Goal: Information Seeking & Learning: Learn about a topic

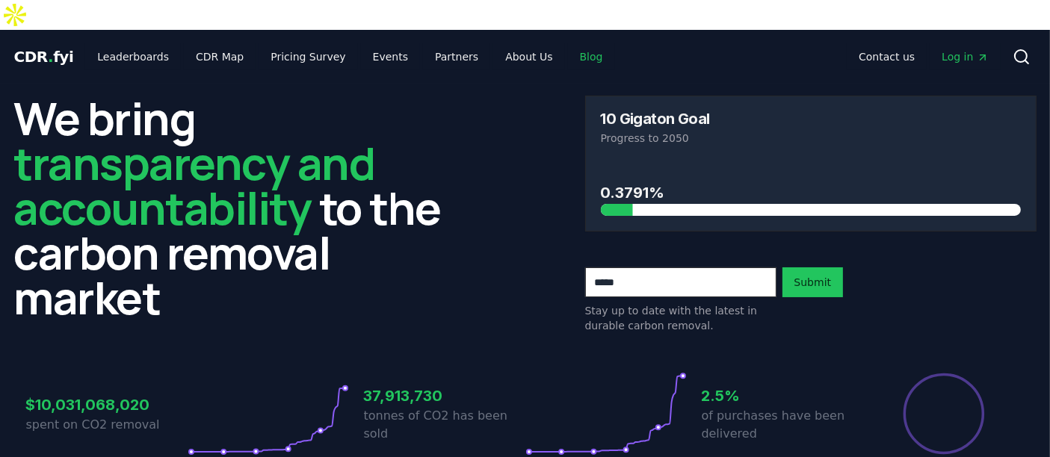
click at [568, 43] on link "Blog" at bounding box center [591, 56] width 47 height 27
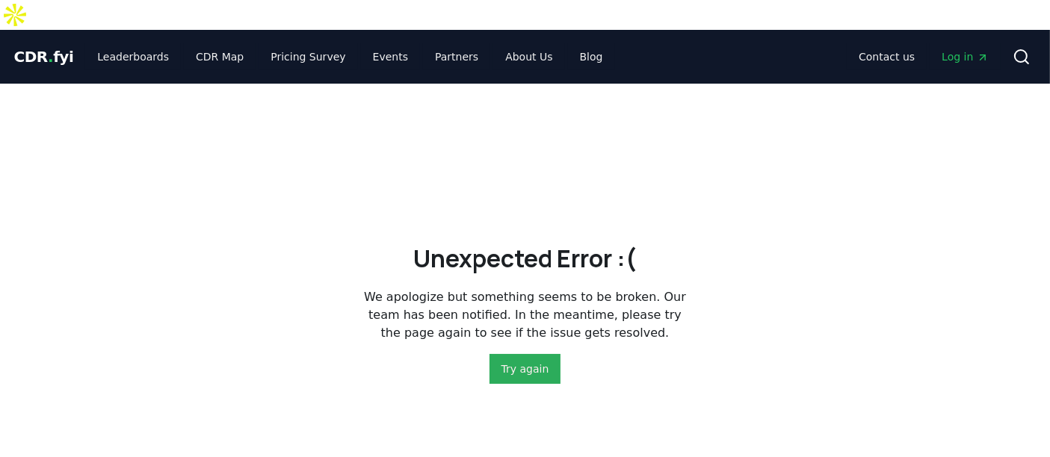
click at [534, 354] on button "Try again" at bounding box center [526, 369] width 72 height 30
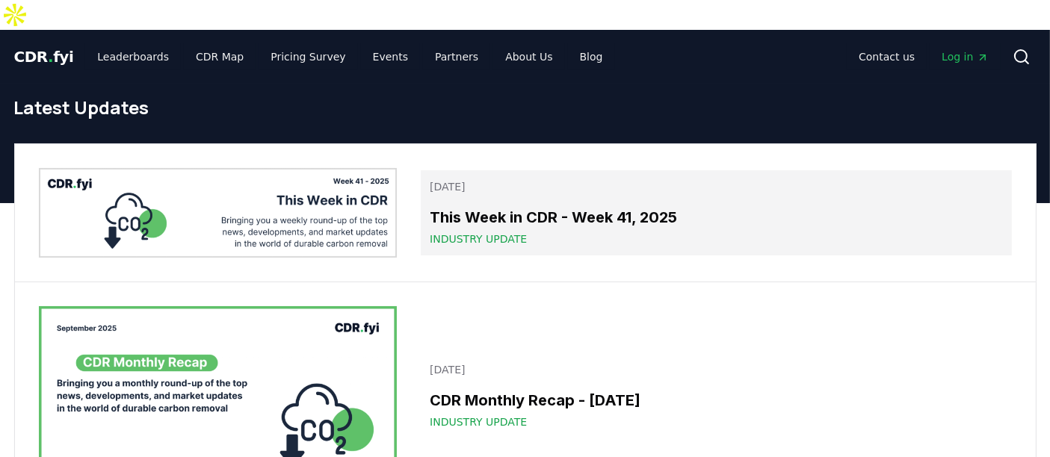
click at [600, 206] on h3 "This Week in CDR - Week 41, 2025" at bounding box center [716, 217] width 573 height 22
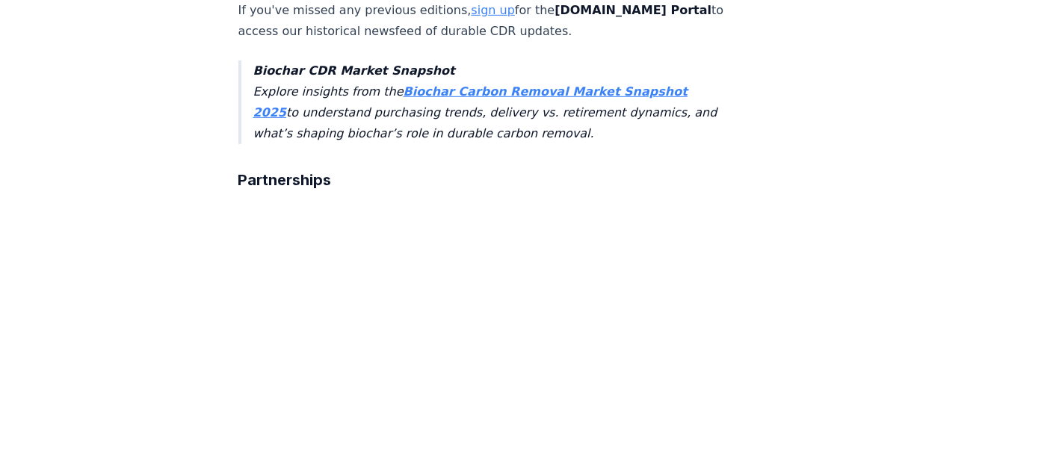
scroll to position [923, 0]
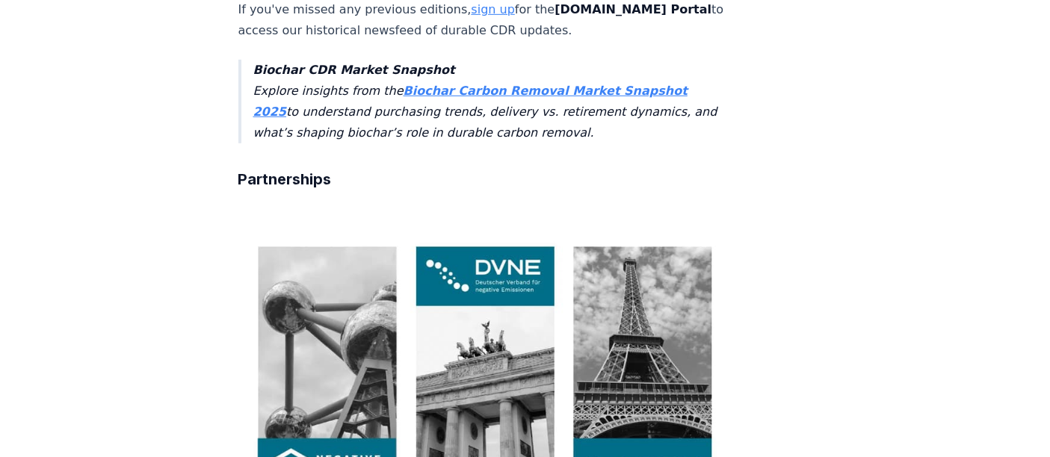
drag, startPoint x: 229, startPoint y: 215, endPoint x: 387, endPoint y: 239, distance: 159.5
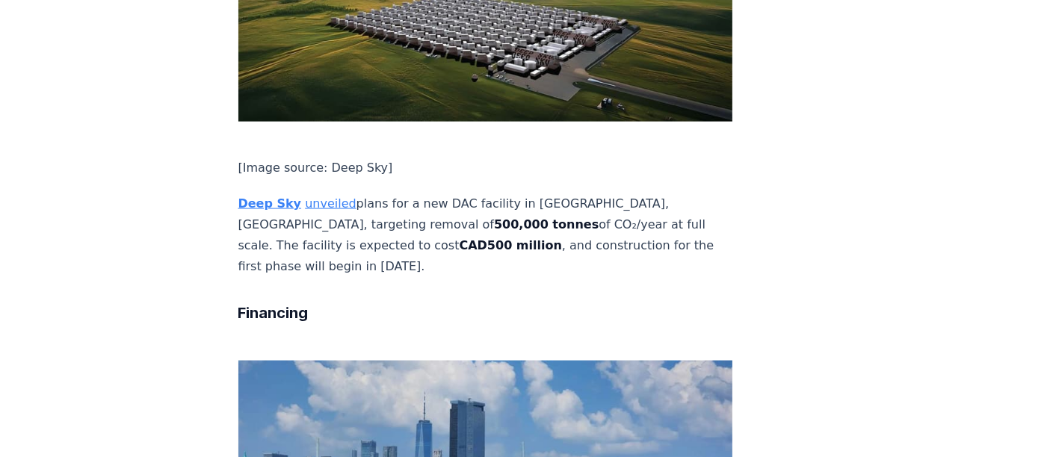
scroll to position [2097, 0]
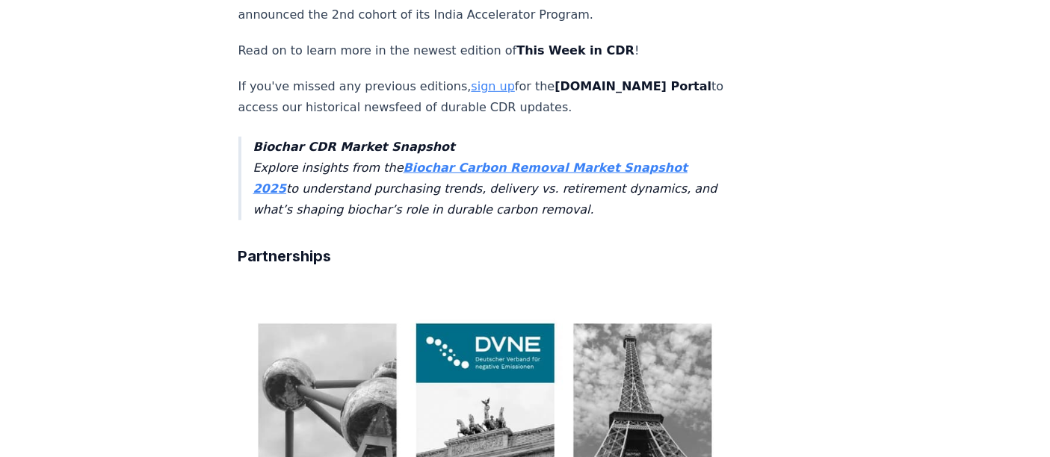
scroll to position [845, 0]
